Goal: Task Accomplishment & Management: Manage account settings

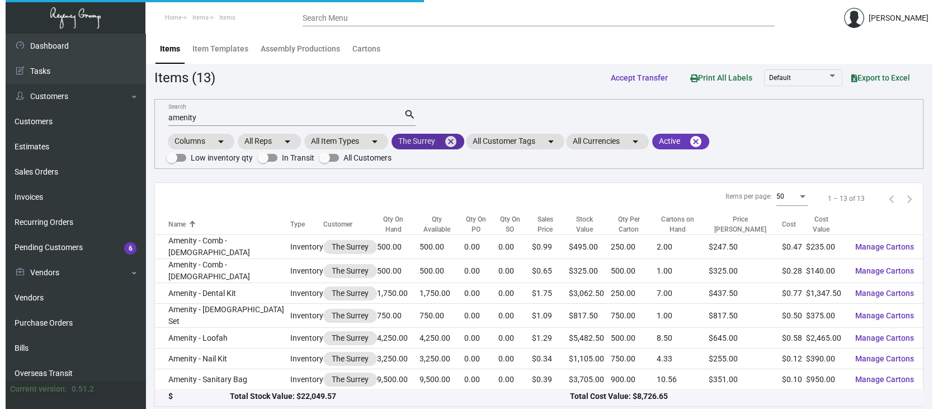
scroll to position [117, 0]
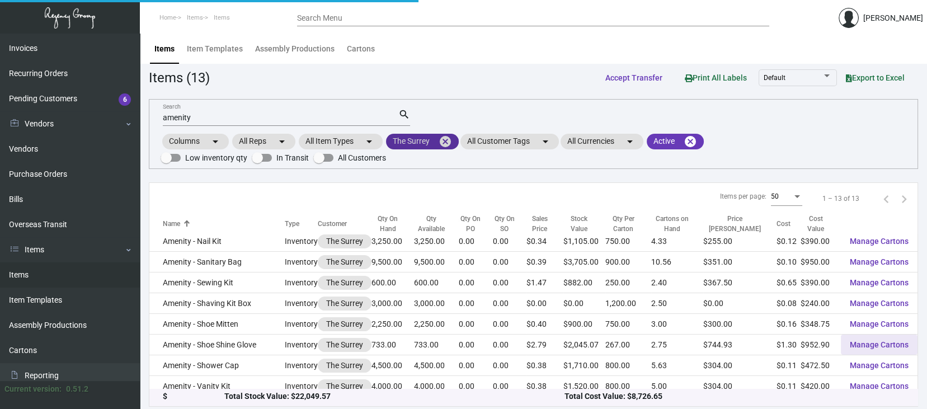
click at [448, 141] on mat-icon "cancel" at bounding box center [444, 141] width 13 height 13
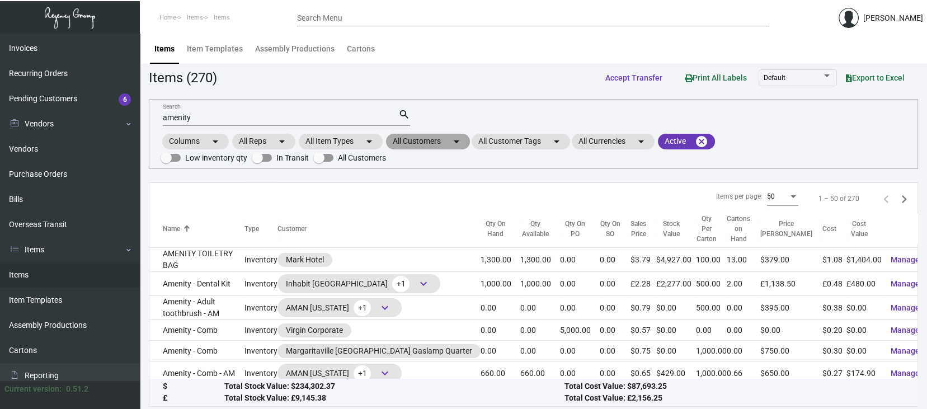
click at [423, 138] on mat-chip "All Customers arrow_drop_down" at bounding box center [428, 142] width 84 height 16
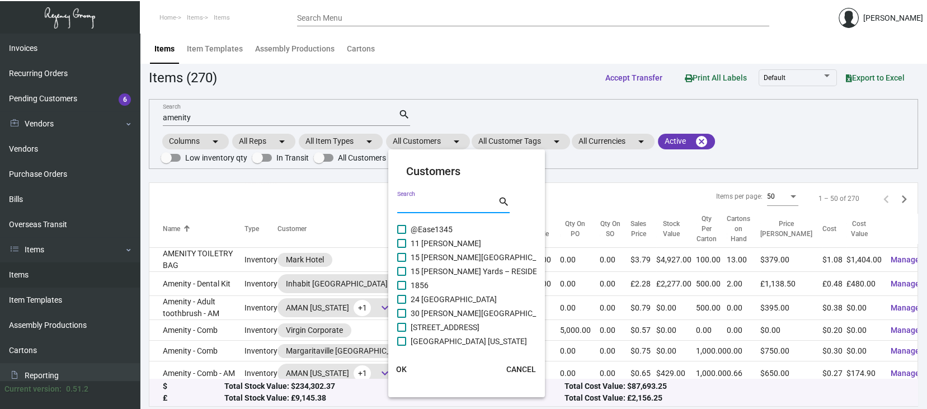
click at [404, 201] on input "Search" at bounding box center [447, 205] width 101 height 9
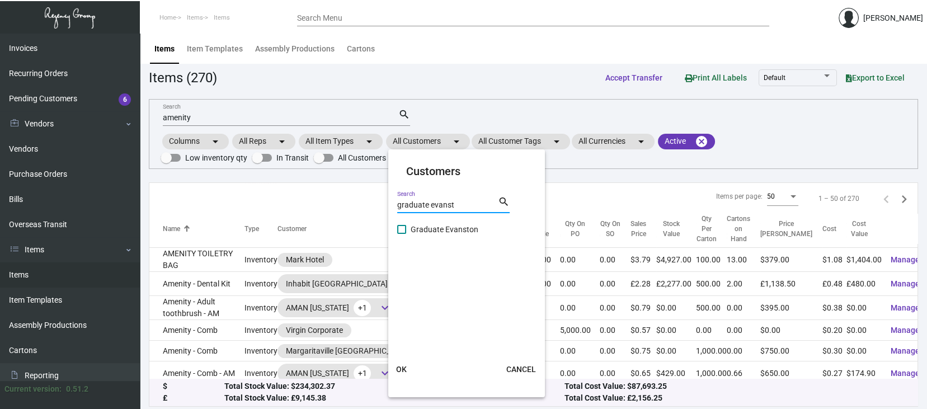
type input "graduate evanst"
click at [401, 228] on span at bounding box center [401, 229] width 9 height 9
click at [401, 234] on input "Graduate Evanston" at bounding box center [401, 234] width 1 height 1
checkbox input "true"
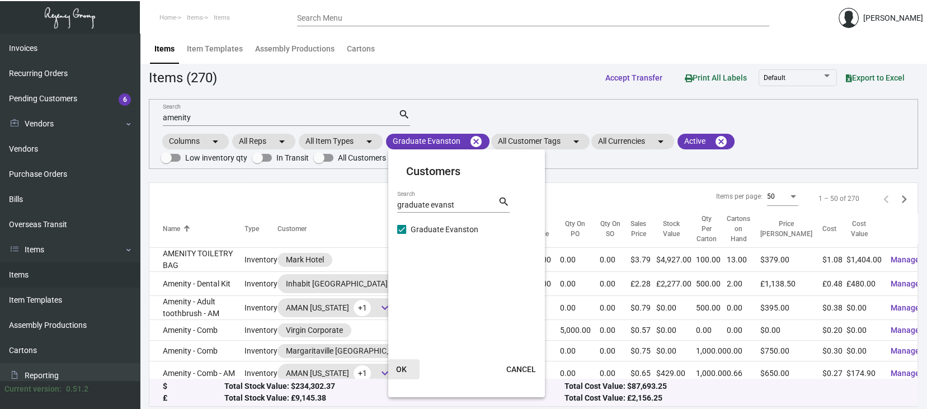
click at [404, 367] on span "OK" at bounding box center [401, 369] width 11 height 9
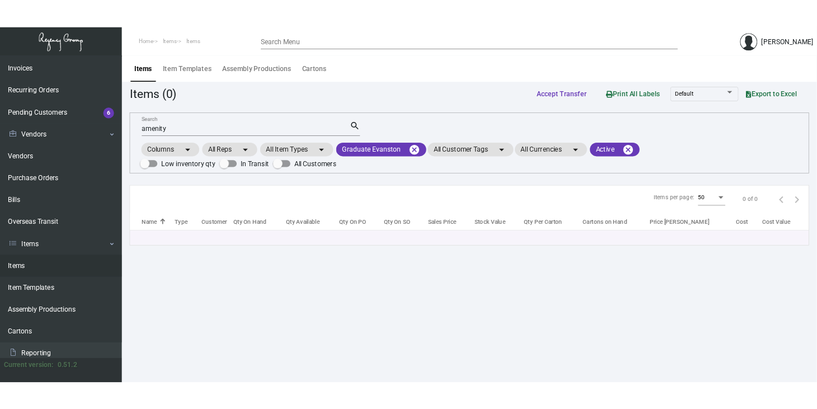
scroll to position [0, 0]
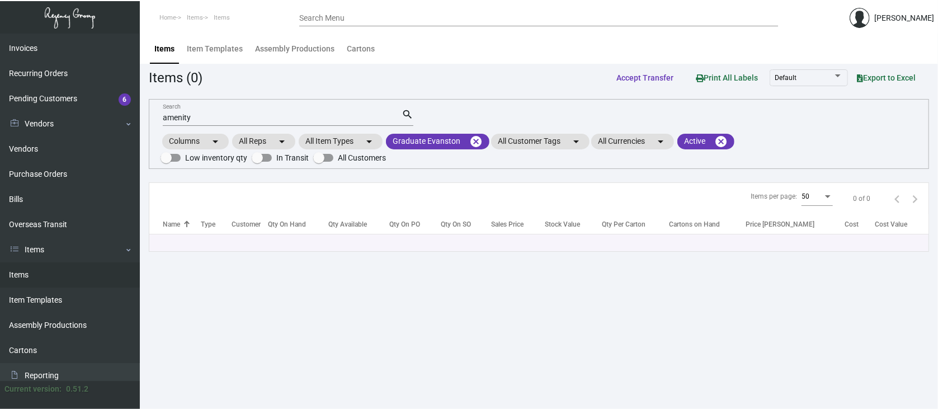
click at [209, 115] on input "amenity" at bounding box center [282, 118] width 239 height 9
type input "a"
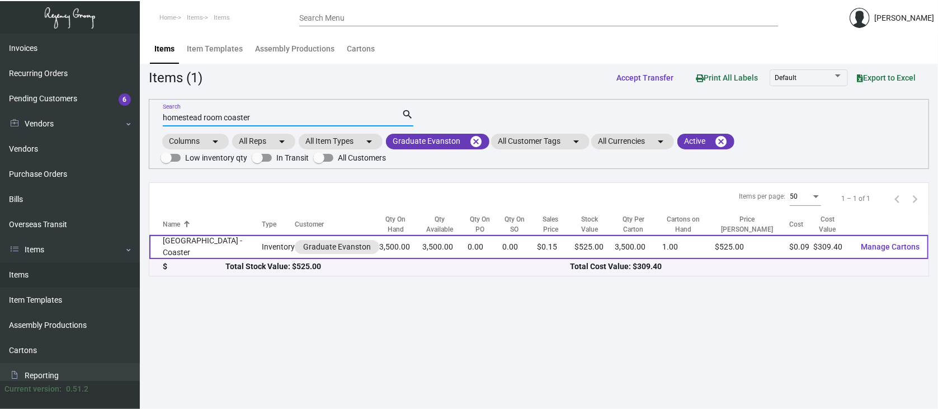
type input "homestead room coaster"
click at [908, 244] on span "Manage Cartons" at bounding box center [890, 246] width 59 height 9
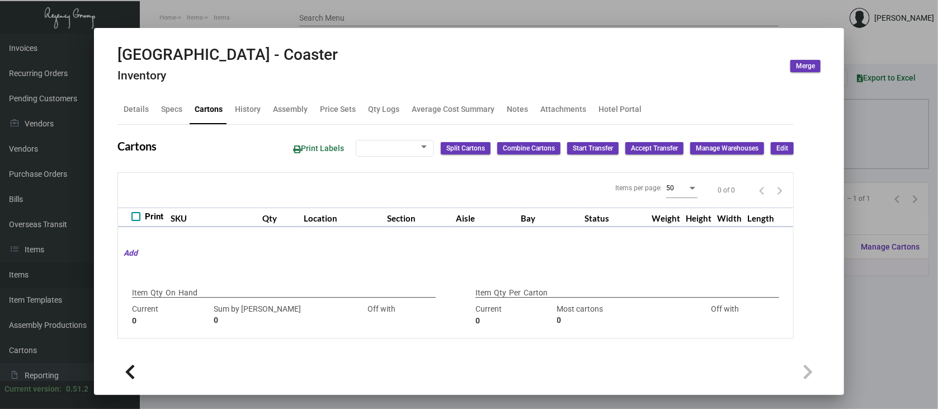
type input "3,500"
type input "3500"
type input "0"
type input "3,500"
type input "3500"
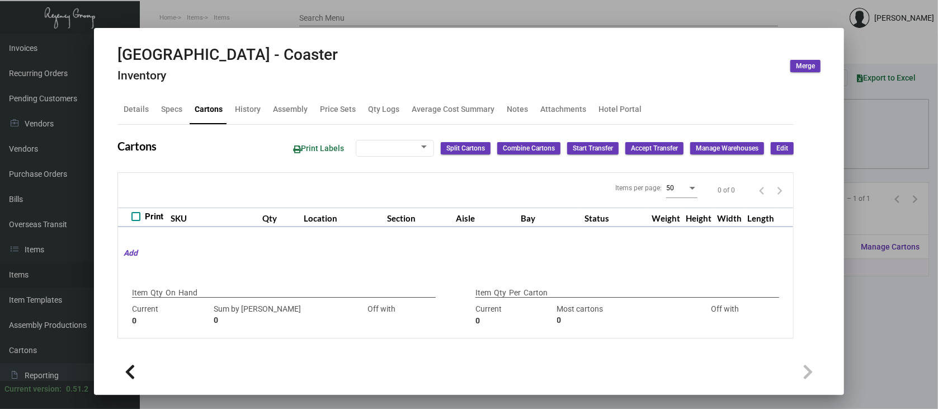
type input "0"
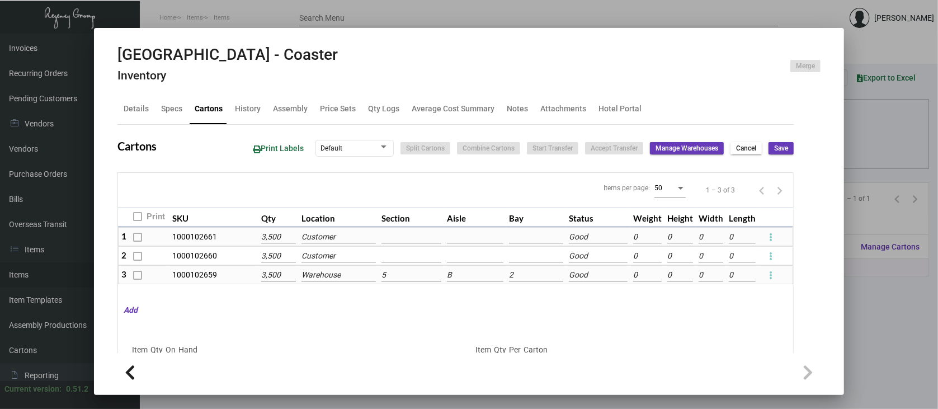
click at [331, 40] on mat-dialog-container "Homestead Room - Coaster Inventory Merge Details Specs Cartons History Assembly…" at bounding box center [469, 211] width 751 height 367
click at [350, 27] on div at bounding box center [469, 204] width 938 height 409
click at [406, 112] on div "Homestead Room - Coaster Inventory Merge Details Specs Cartons History Assembly…" at bounding box center [469, 204] width 938 height 409
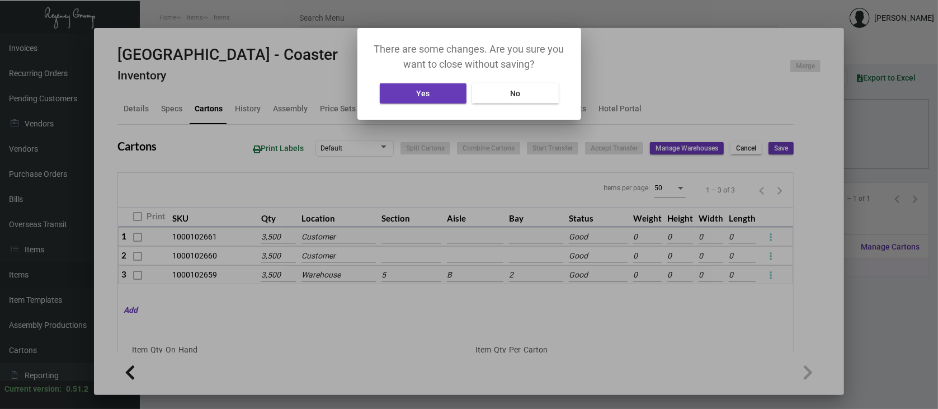
click at [527, 92] on button "No" at bounding box center [515, 93] width 87 height 20
